Goal: Book appointment/travel/reservation

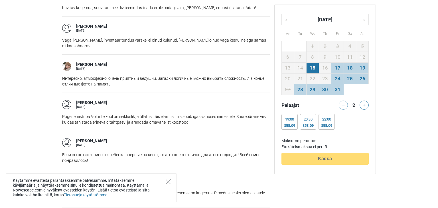
scroll to position [775, 0]
click at [364, 20] on th "→" at bounding box center [362, 19] width 13 height 11
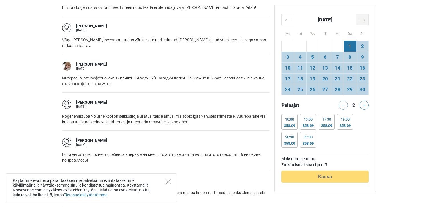
click at [364, 20] on th "→" at bounding box center [362, 19] width 13 height 11
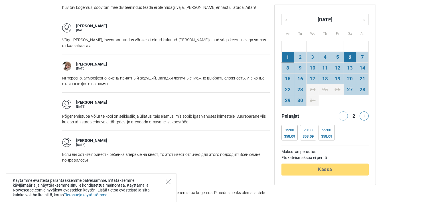
click at [351, 58] on td "6" at bounding box center [350, 57] width 13 height 11
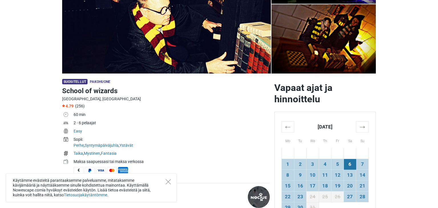
scroll to position [99, 0]
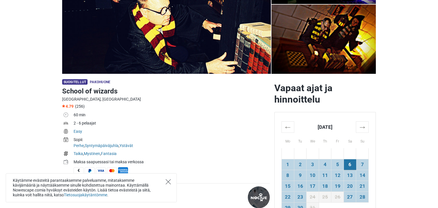
click at [169, 181] on icon "Close" at bounding box center [168, 181] width 5 height 5
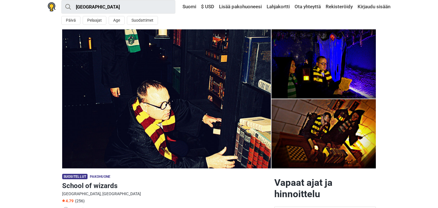
scroll to position [4, 0]
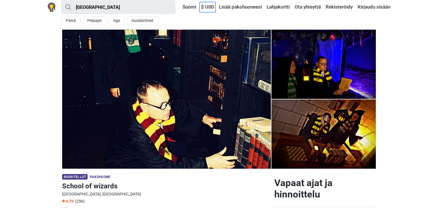
click at [205, 9] on link "$ USD" at bounding box center [208, 7] width 16 height 10
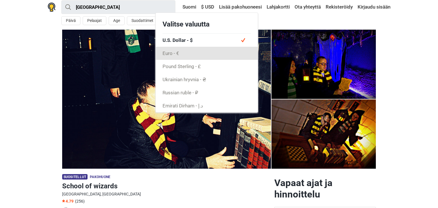
click at [166, 53] on link "Euro - €" at bounding box center [207, 53] width 102 height 13
click at [168, 53] on link "Euro - €" at bounding box center [207, 53] width 102 height 13
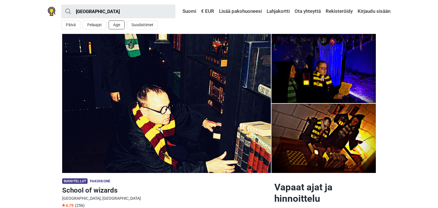
click at [115, 24] on button "Age" at bounding box center [117, 25] width 16 height 9
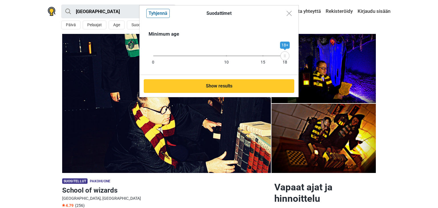
click at [90, 25] on div "Suodattimet Tyhjennä Minimum age [DEMOGRAPHIC_DATA] 10 15 18 18+ Show results" at bounding box center [219, 104] width 438 height 208
click at [290, 12] on img "Close modal" at bounding box center [289, 13] width 5 height 5
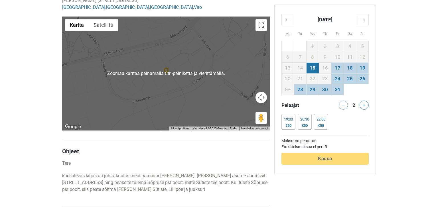
scroll to position [1116, 0]
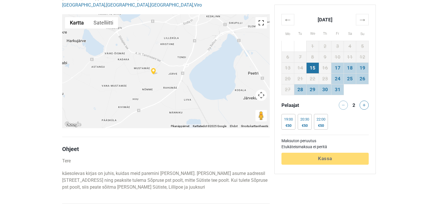
click at [262, 23] on button "Koko näytön näkymä päälle/pois" at bounding box center [261, 22] width 11 height 11
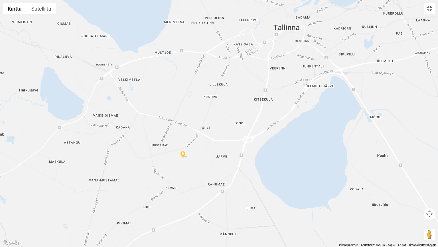
click at [183, 156] on img at bounding box center [184, 154] width 7 height 7
click at [97, 37] on div at bounding box center [219, 123] width 438 height 247
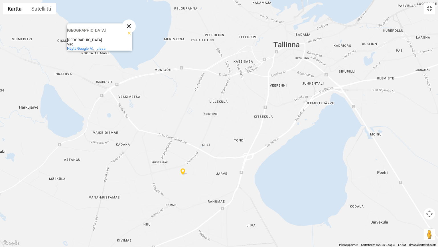
click at [129, 23] on button "Sulje" at bounding box center [129, 26] width 14 height 14
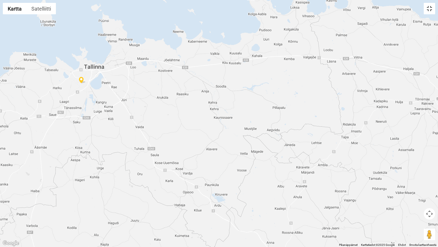
click at [430, 11] on button "Koko näytön näkymä päälle/pois" at bounding box center [429, 8] width 11 height 11
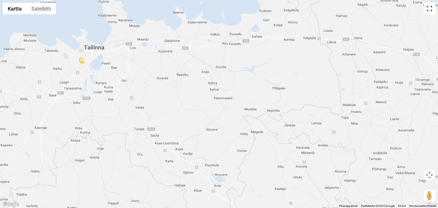
scroll to position [0, 0]
